Goal: Obtain resource: Download file/media

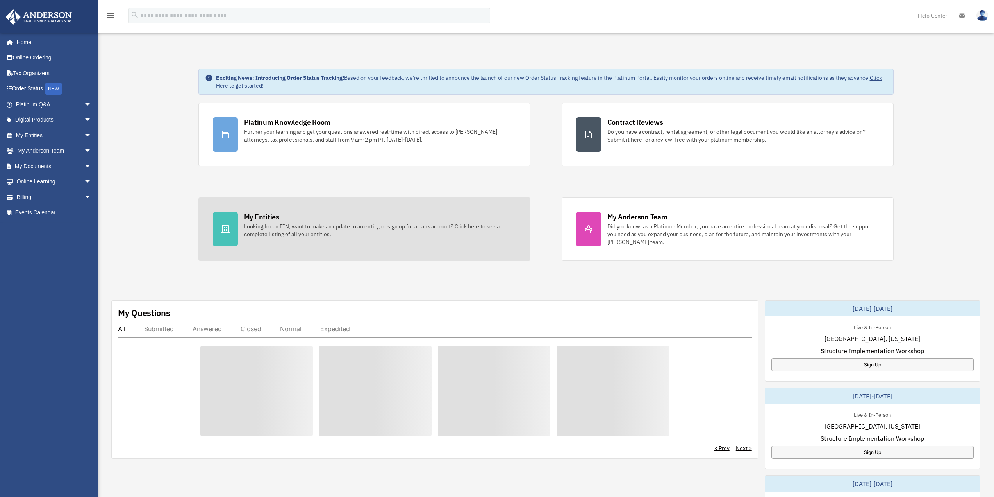
click at [384, 206] on link "My Entities Looking for an EIN, want to make an update to an entity, or sign up…" at bounding box center [364, 228] width 332 height 63
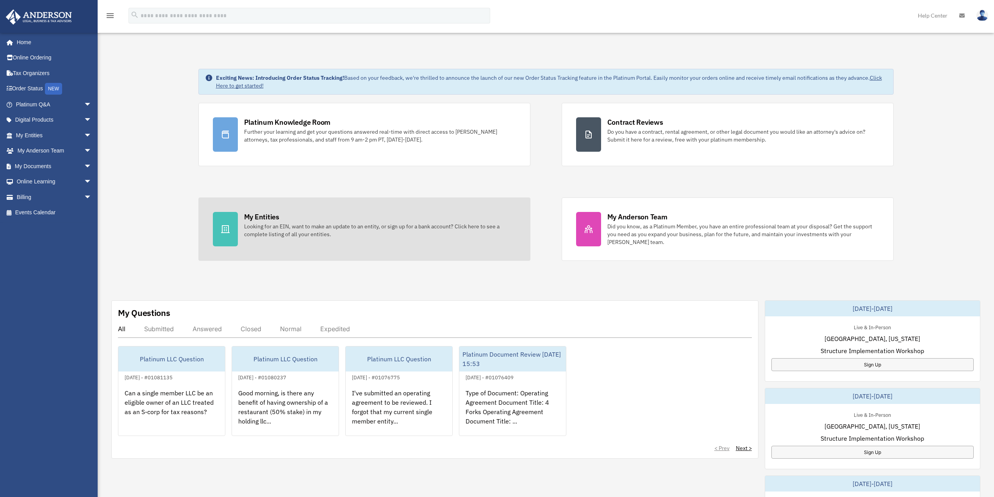
click at [314, 225] on div "Looking for an EIN, want to make an update to an entity, or sign up for a bank …" at bounding box center [380, 230] width 272 height 16
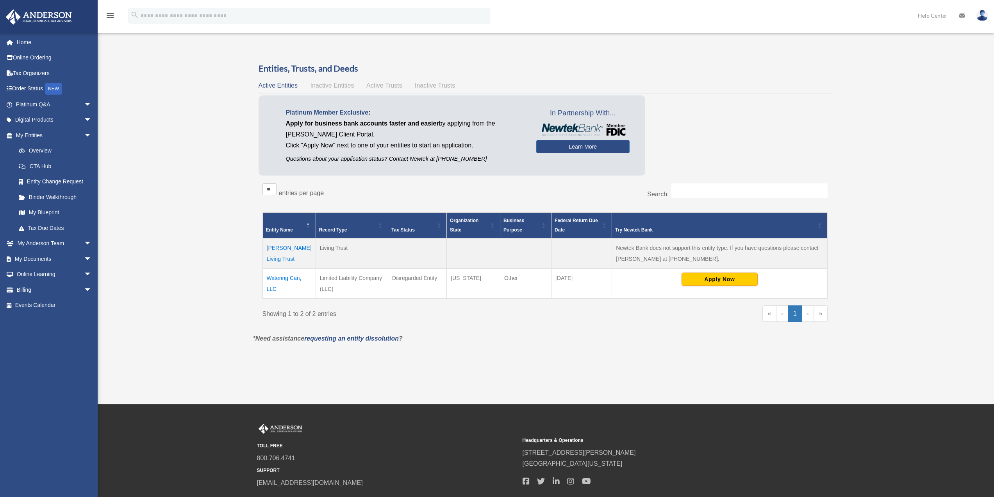
click at [273, 276] on td "Watering Can, LLC" at bounding box center [289, 283] width 53 height 30
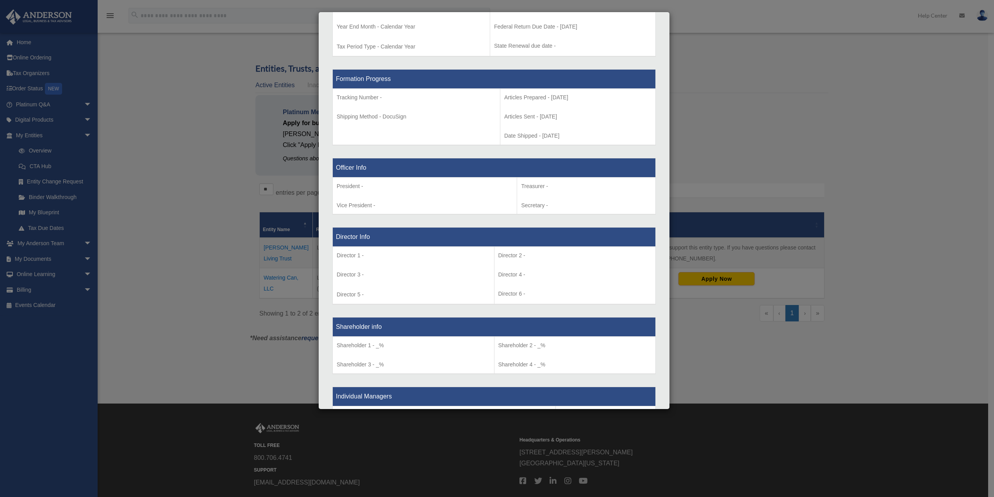
scroll to position [360, 0]
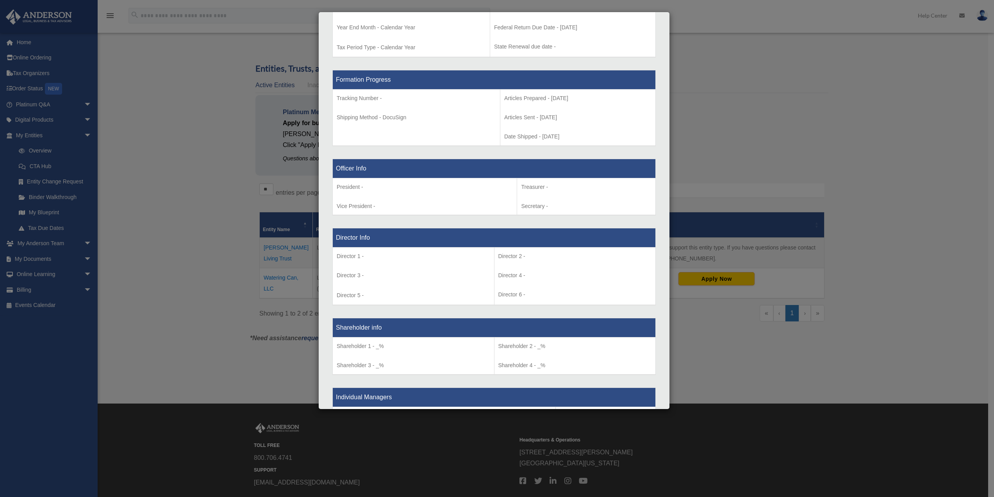
drag, startPoint x: 120, startPoint y: 240, endPoint x: 134, endPoint y: 238, distance: 13.4
click at [120, 240] on div "Details × Articles Sent Organizational Date" at bounding box center [497, 248] width 994 height 497
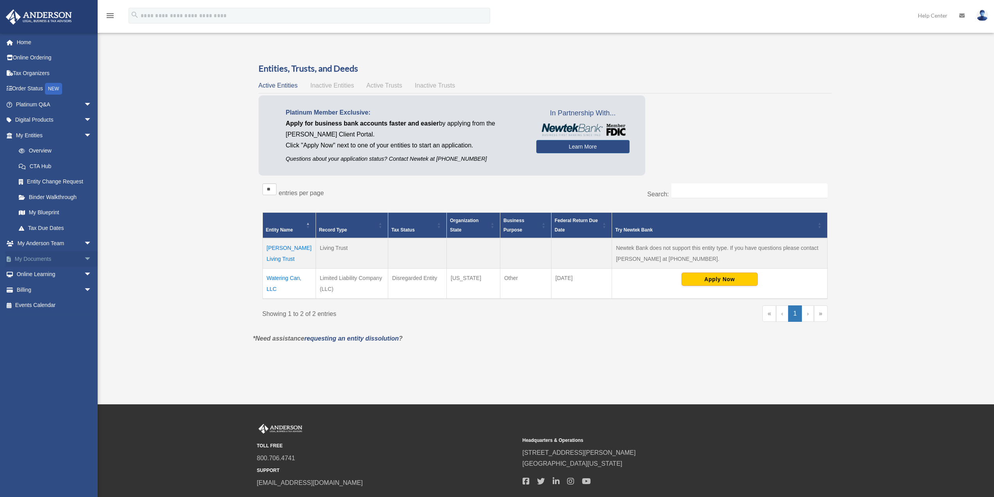
click at [62, 261] on link "My Documents arrow_drop_down" at bounding box center [54, 259] width 98 height 16
click at [86, 256] on span "arrow_drop_down" at bounding box center [92, 259] width 16 height 16
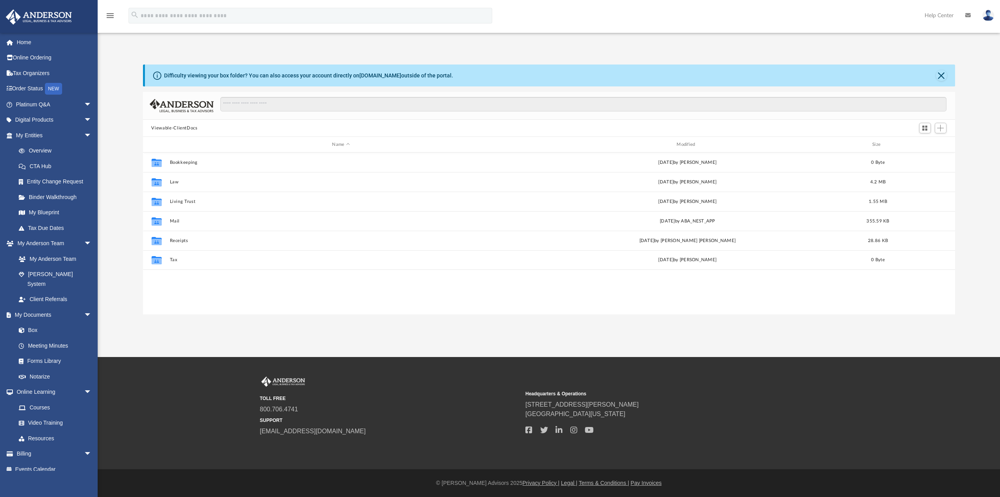
scroll to position [172, 806]
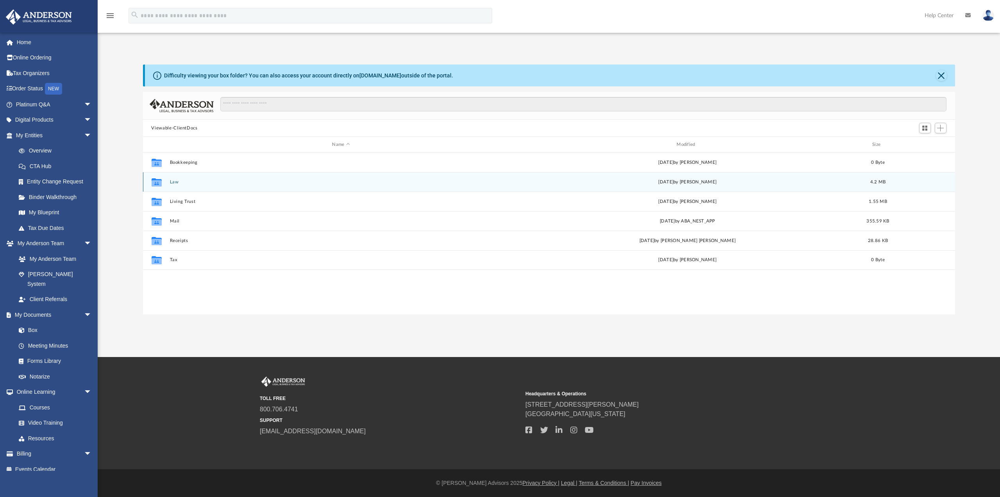
click at [175, 182] on button "Law" at bounding box center [341, 181] width 343 height 5
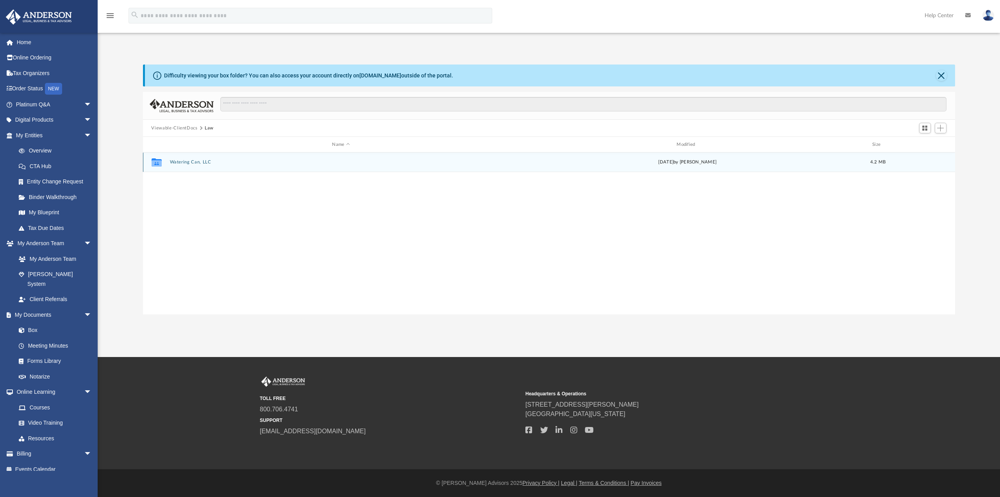
click at [192, 160] on button "Watering Can, LLC" at bounding box center [341, 161] width 343 height 5
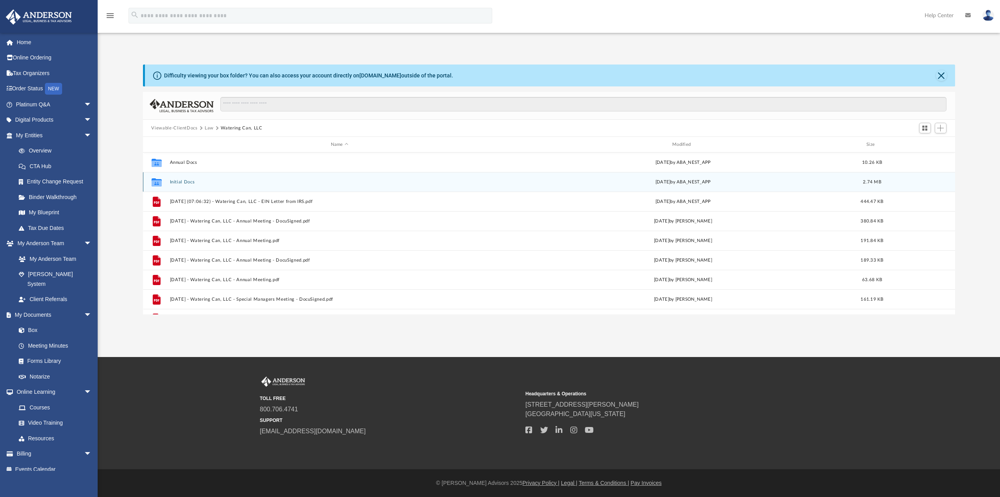
click at [187, 184] on button "Initial Docs" at bounding box center [340, 181] width 340 height 5
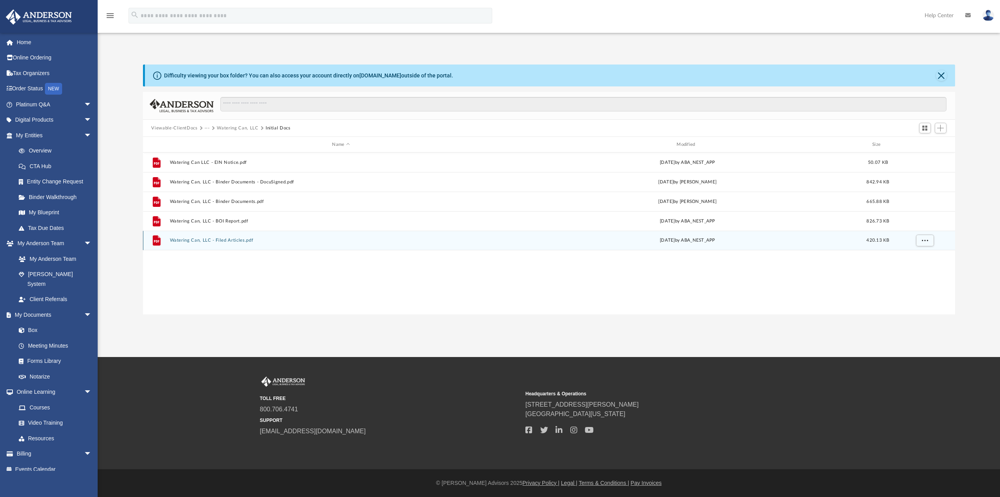
click at [227, 239] on button "Watering Can, LLC - Filed Articles.pdf" at bounding box center [341, 240] width 343 height 5
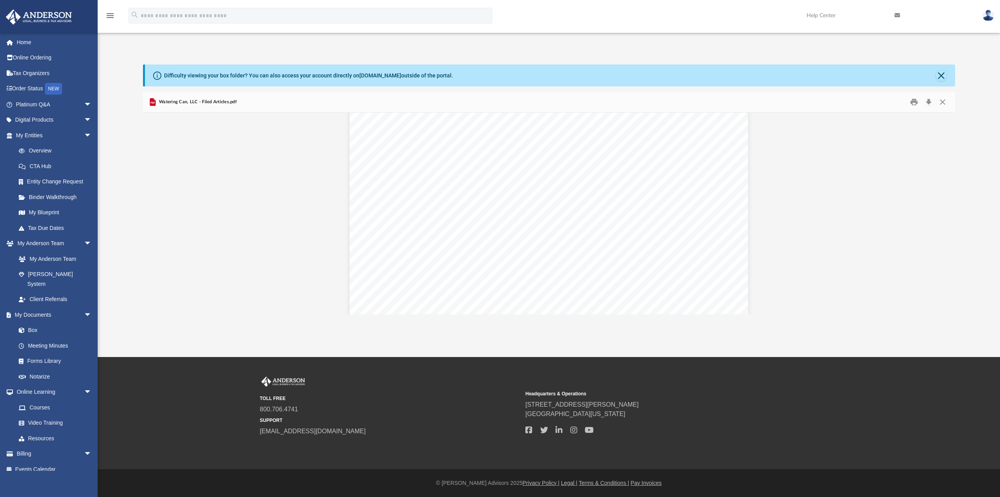
scroll to position [1659, 0]
